Goal: Task Accomplishment & Management: Manage account settings

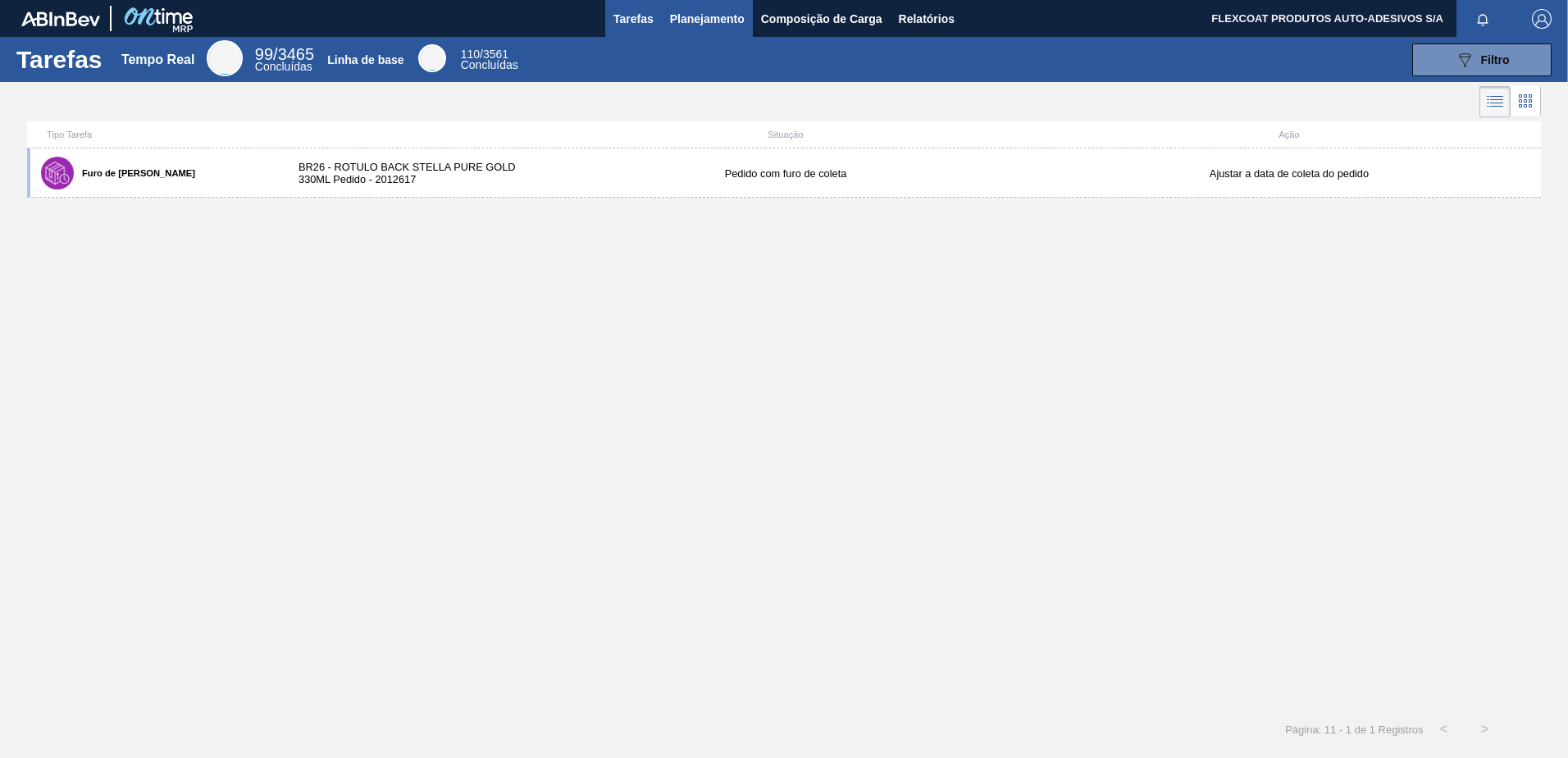
click at [689, 14] on span "Planejamento" at bounding box center [708, 18] width 74 height 20
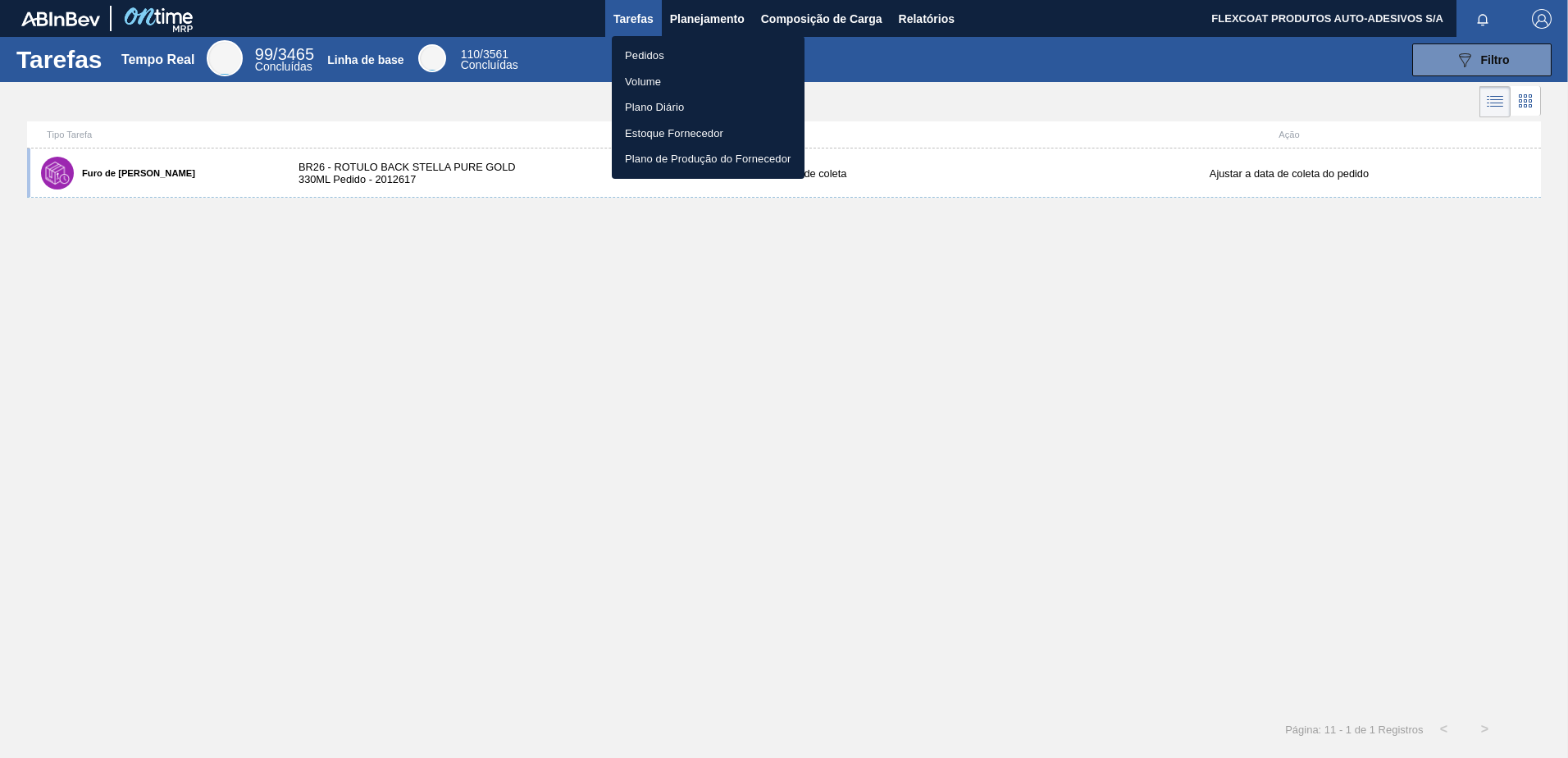
click at [637, 59] on li "Pedidos" at bounding box center [709, 55] width 193 height 26
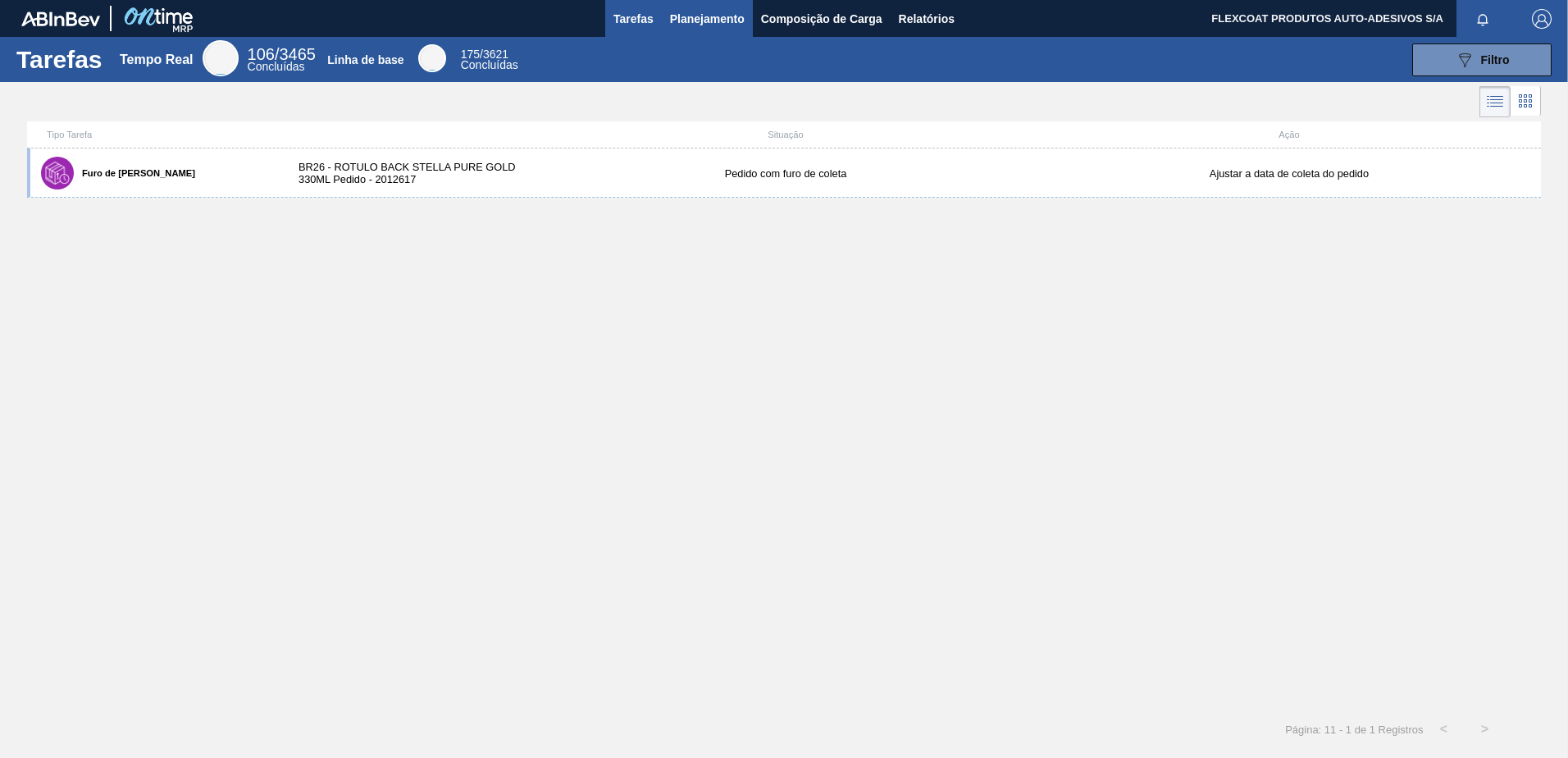
click at [708, 16] on span "Planejamento" at bounding box center [708, 18] width 74 height 20
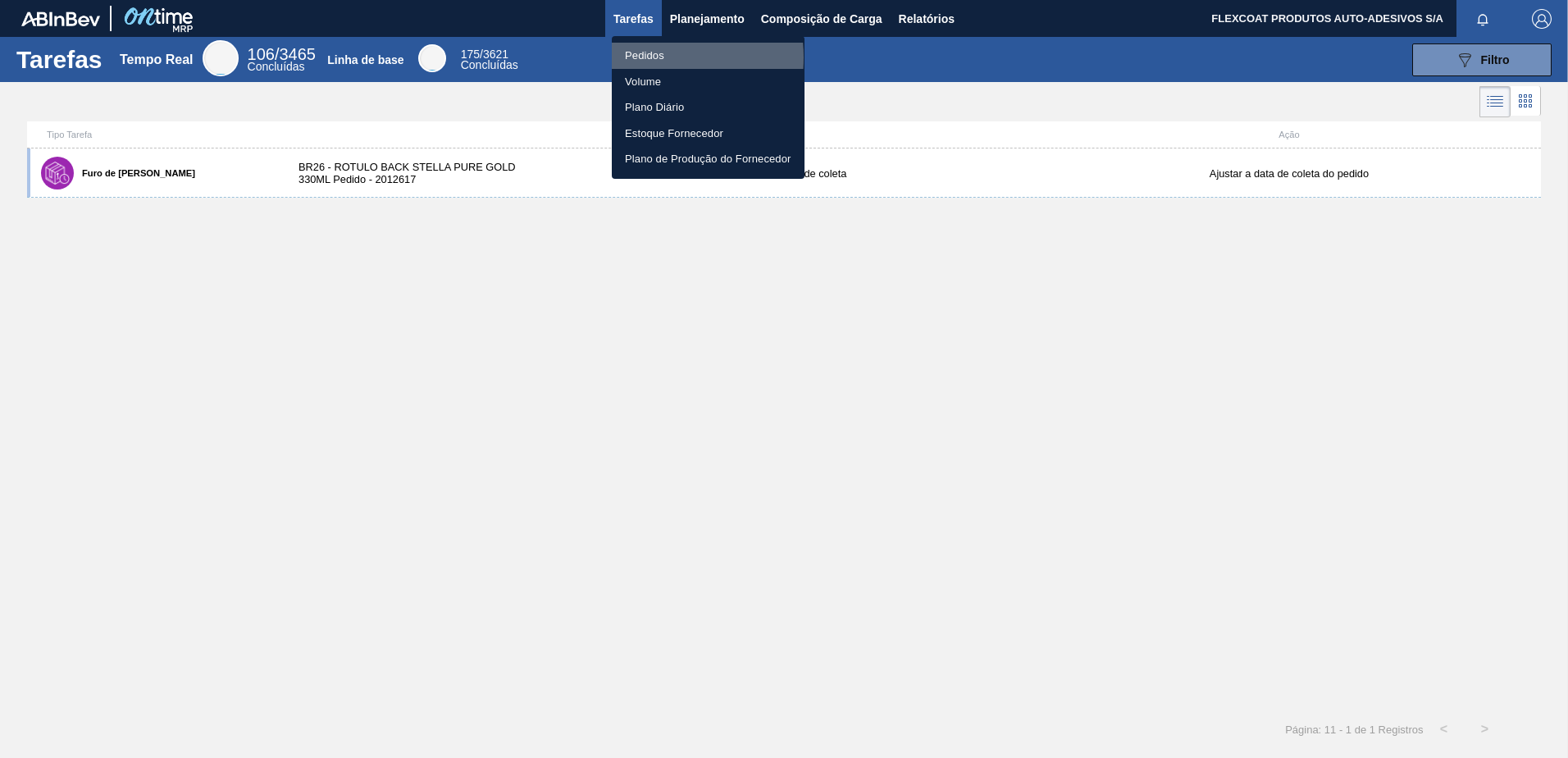
click at [646, 56] on li "Pedidos" at bounding box center [709, 55] width 193 height 26
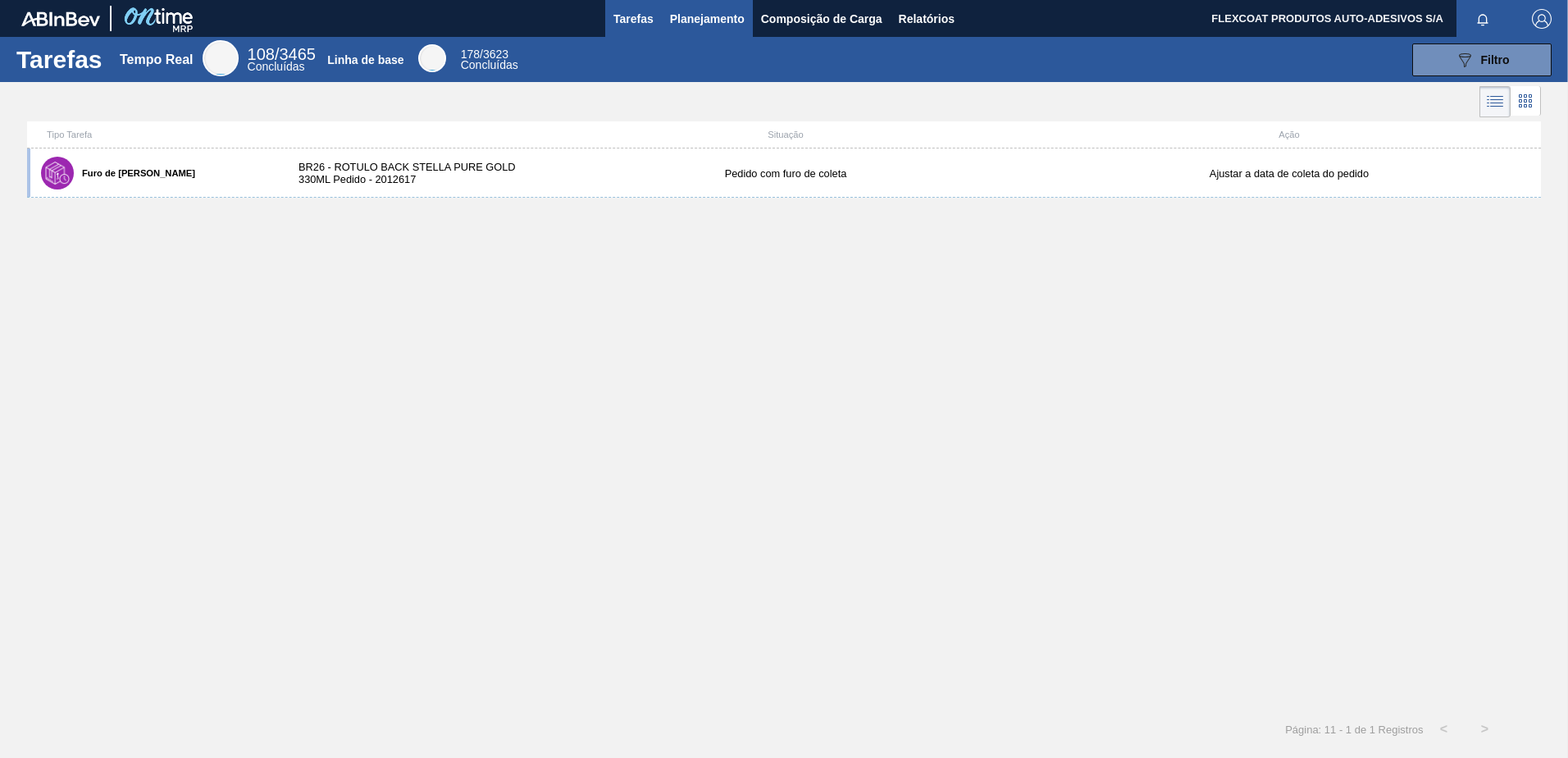
click at [673, 19] on span "Planejamento" at bounding box center [708, 18] width 74 height 20
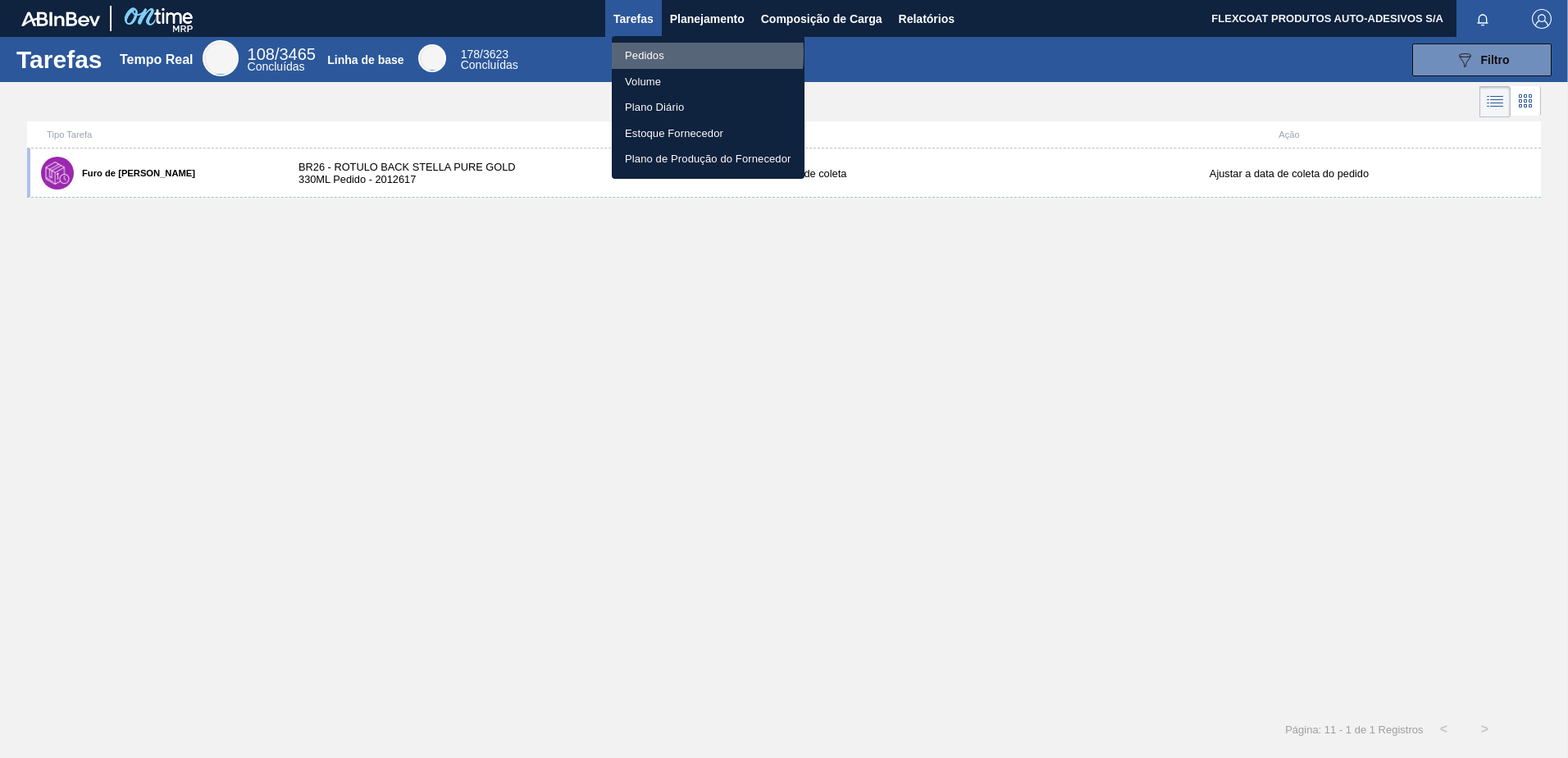
click at [648, 53] on li "Pedidos" at bounding box center [709, 55] width 193 height 26
